Goal: Task Accomplishment & Management: Manage account settings

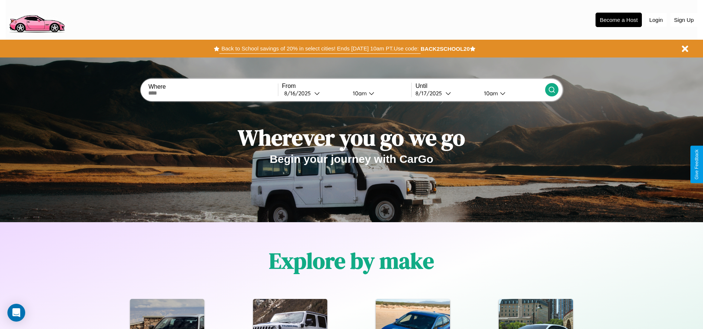
click at [320, 49] on button "Back to School savings of 20% in select cities! Ends [DATE] 10am PT. Use code:" at bounding box center [319, 48] width 201 height 10
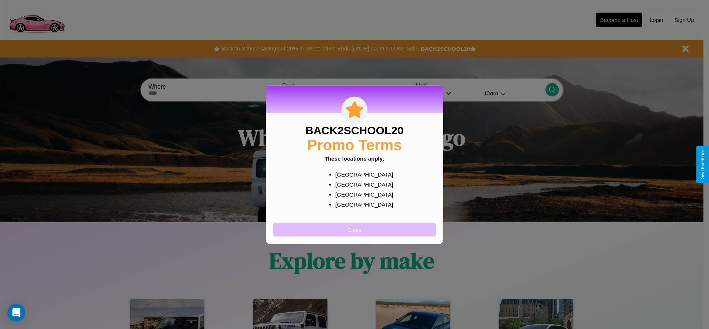
click at [354, 229] on button "Close" at bounding box center [354, 229] width 162 height 14
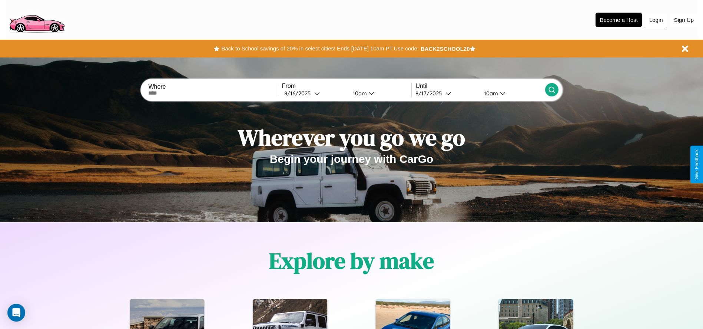
click at [656, 20] on button "Login" at bounding box center [656, 20] width 21 height 14
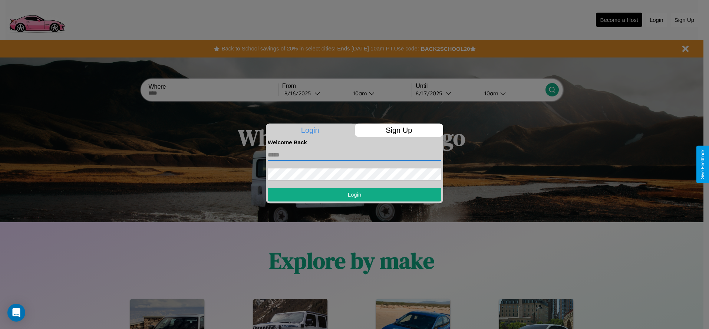
click at [354, 155] on input "text" at bounding box center [354, 155] width 173 height 12
type input "**********"
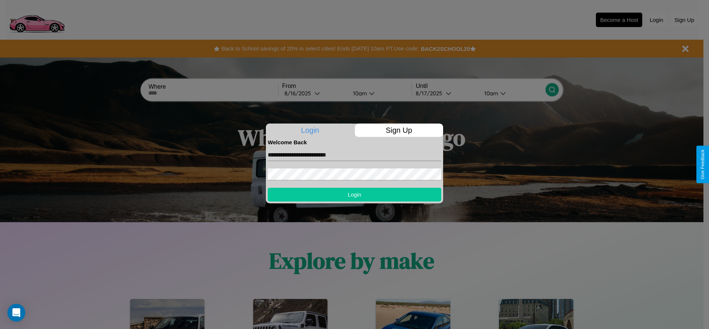
click at [354, 194] on button "Login" at bounding box center [354, 195] width 173 height 14
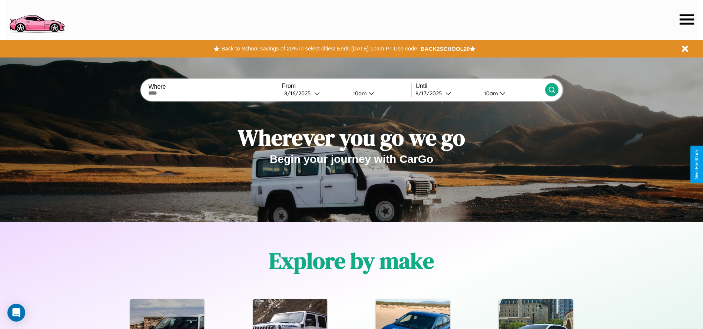
click at [687, 19] on icon at bounding box center [687, 19] width 14 height 10
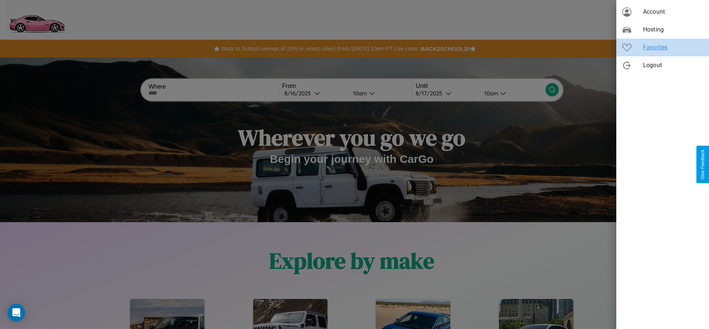
click at [662, 47] on span "Favorites" at bounding box center [673, 47] width 60 height 9
